Goal: Navigation & Orientation: Find specific page/section

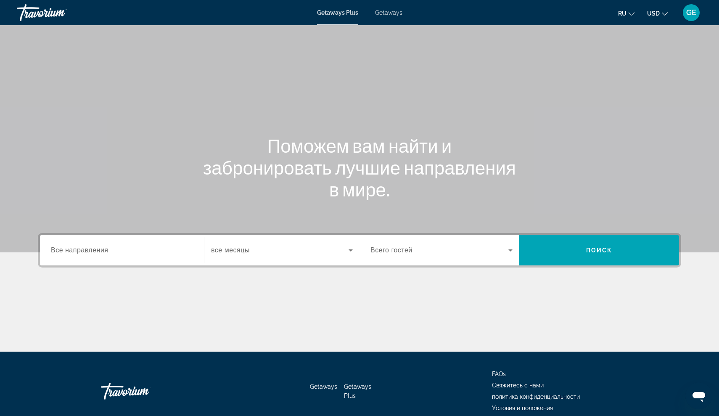
click at [636, 13] on ul "ru English Español Français Italiano Português русский USD USD ($) MXN (Mex$) C…" at bounding box center [649, 12] width 62 height 13
click at [390, 11] on span "Getaways" at bounding box center [388, 12] width 27 height 7
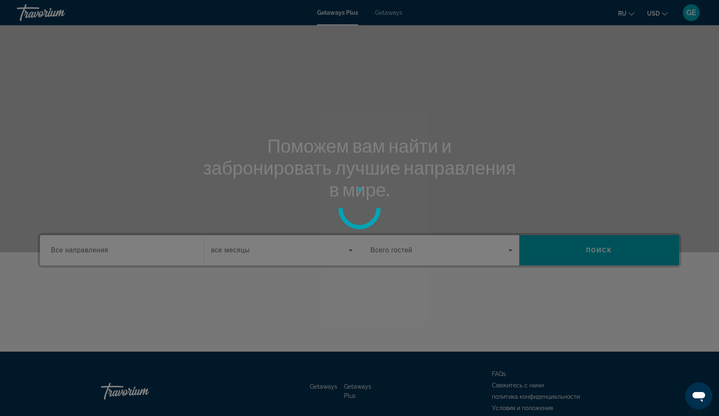
scroll to position [-2, 0]
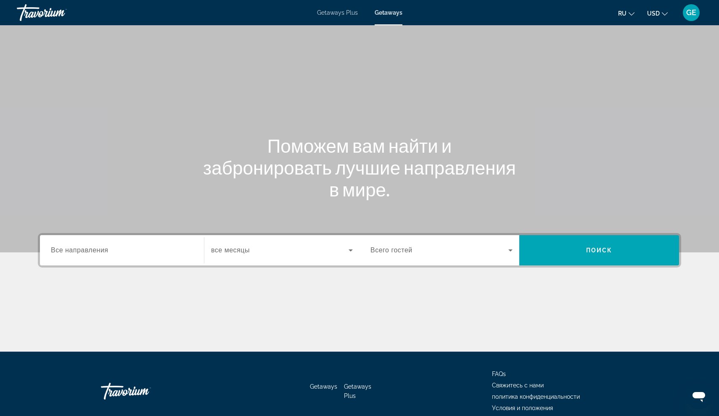
click at [644, 331] on div "Main content" at bounding box center [359, 319] width 643 height 63
click at [334, 16] on div "Getaways Plus Getaways ru English Español Français Italiano Português русский U…" at bounding box center [359, 13] width 719 height 22
click at [335, 12] on span "Getaways Plus" at bounding box center [337, 12] width 41 height 7
click at [633, 11] on icon "Change language" at bounding box center [631, 14] width 6 height 6
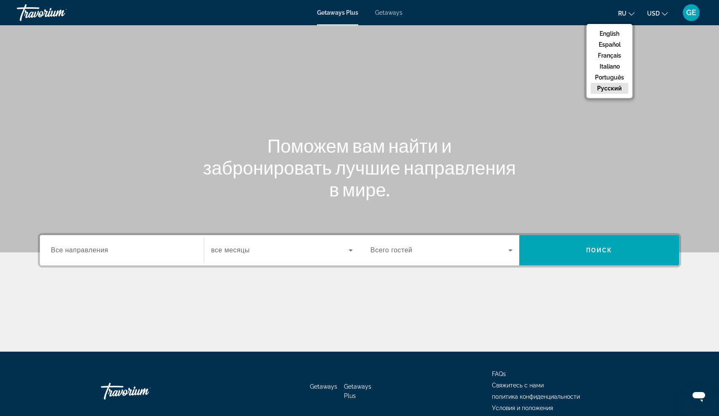
click at [663, 311] on div "Main content" at bounding box center [359, 319] width 643 height 63
